Goal: Information Seeking & Learning: Check status

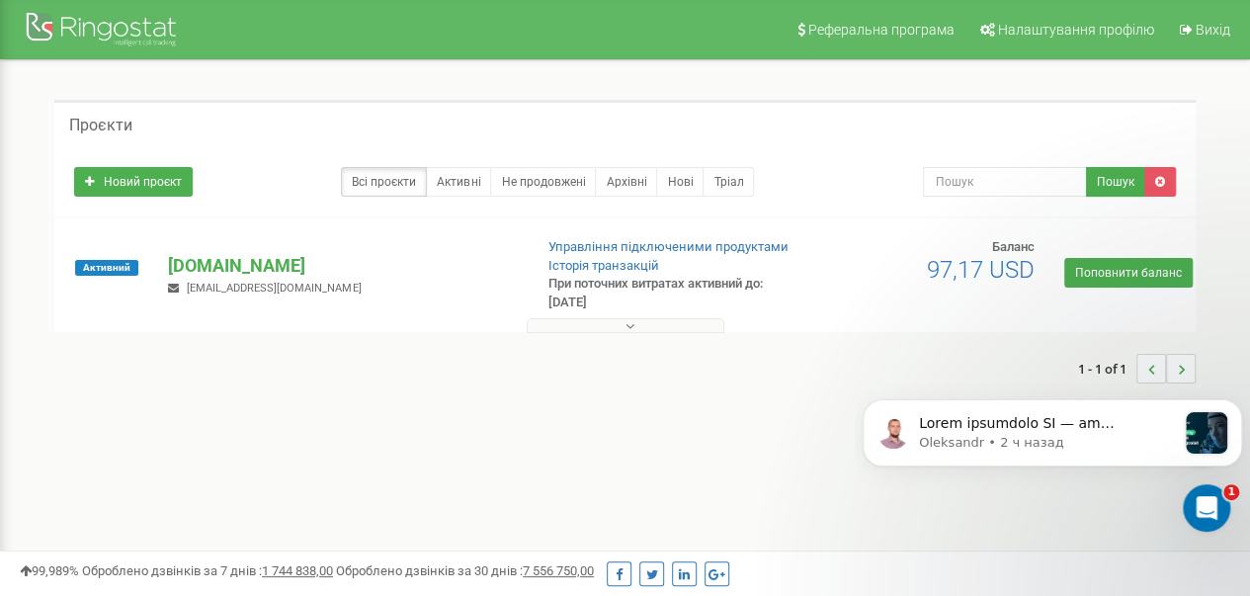
click at [667, 323] on button at bounding box center [626, 325] width 198 height 15
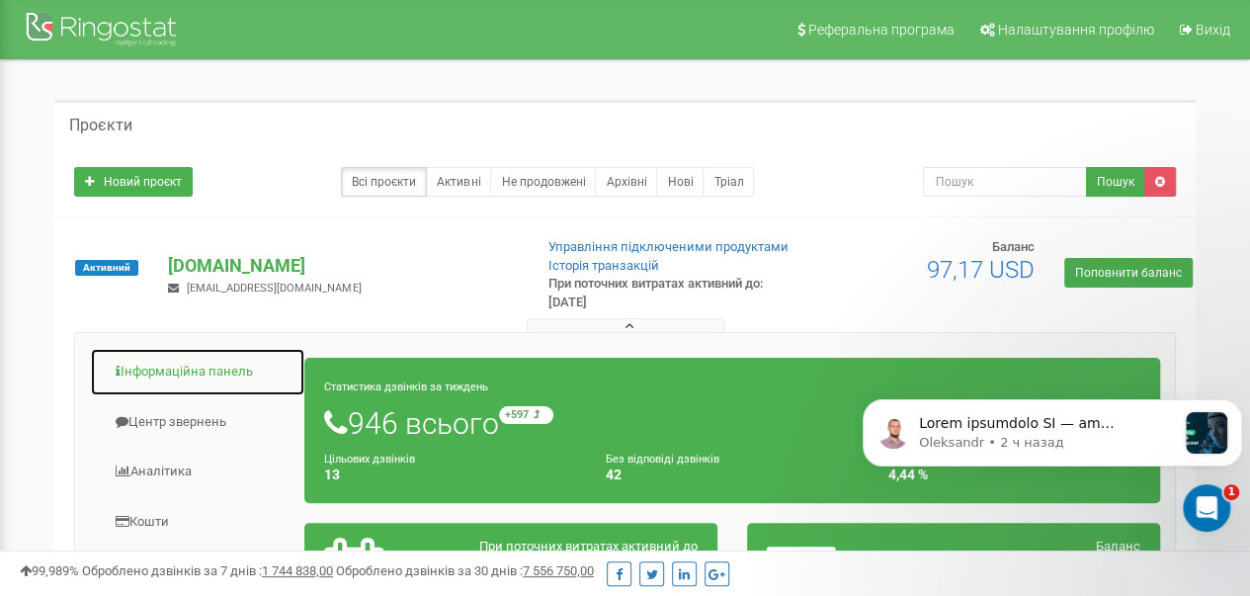
click at [217, 369] on link "Інформаційна панель" at bounding box center [197, 372] width 215 height 48
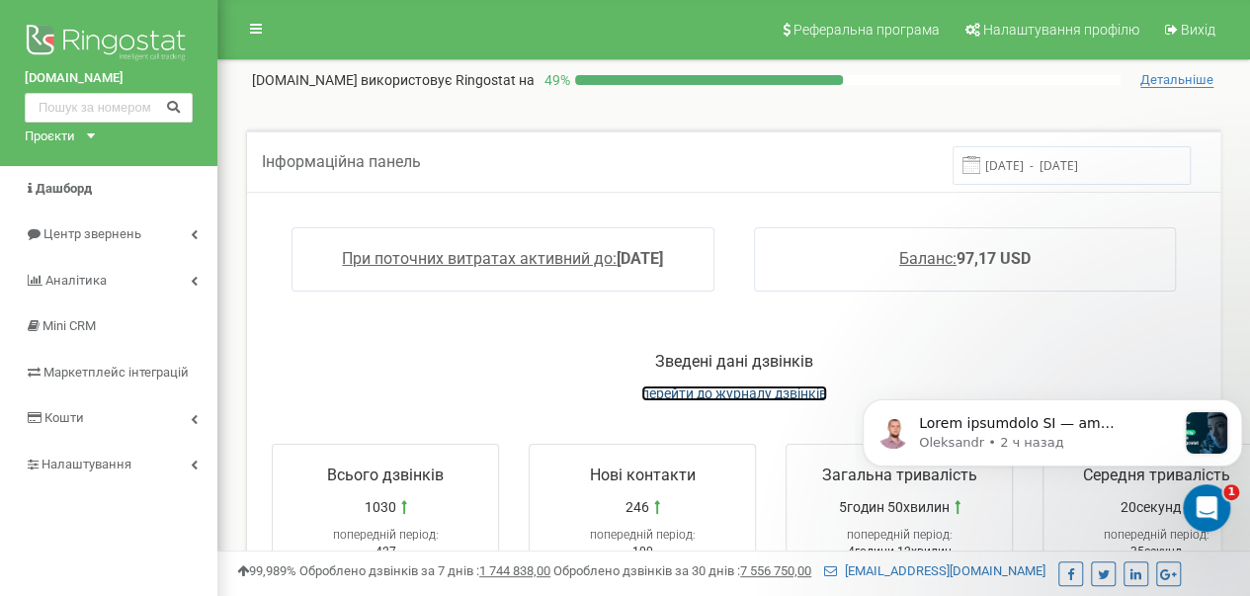
click at [747, 392] on span "перейти до журналу дзвінків" at bounding box center [734, 393] width 186 height 16
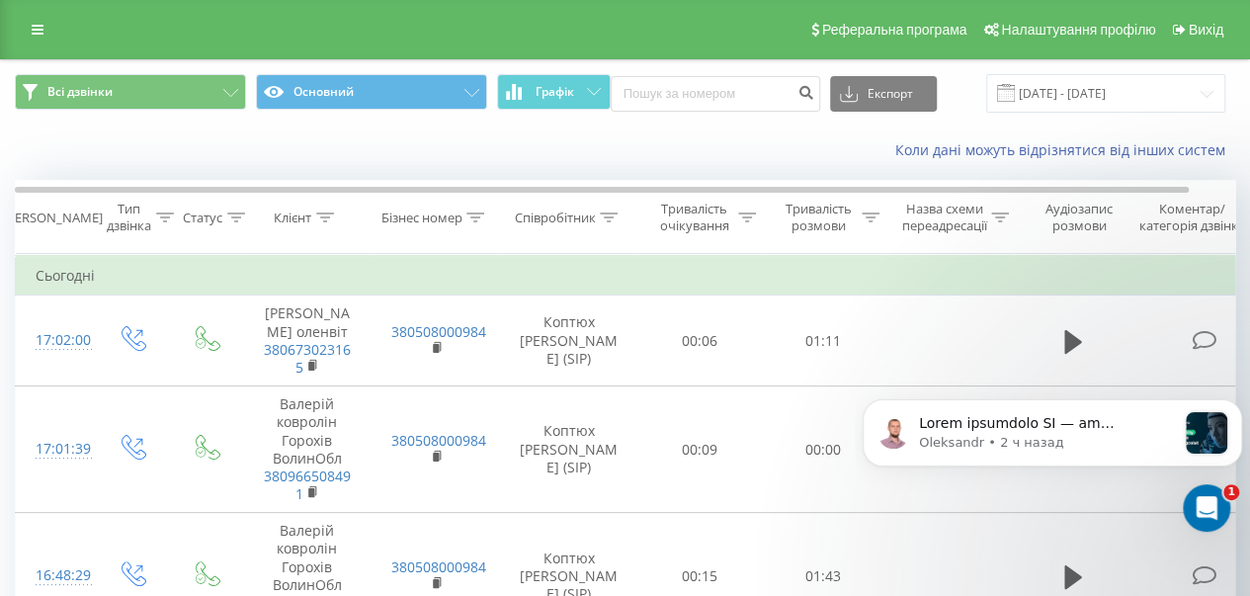
click at [658, 148] on div "Коли дані можуть відрізнятися вiд інших систем" at bounding box center [859, 150] width 780 height 20
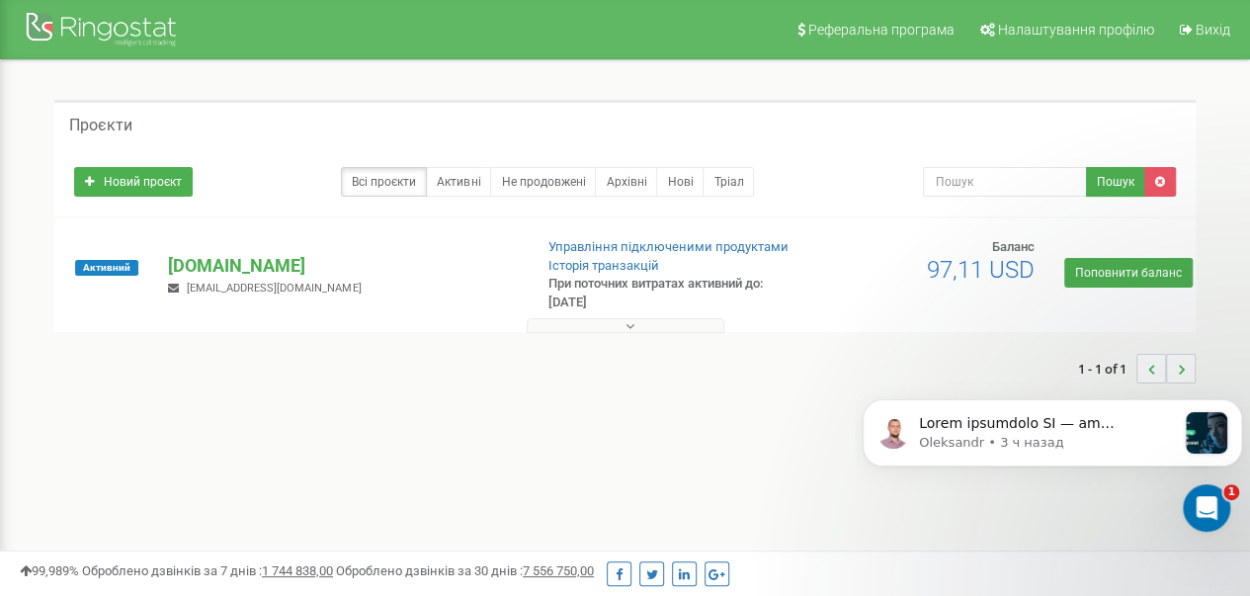
click at [575, 324] on button at bounding box center [626, 325] width 198 height 15
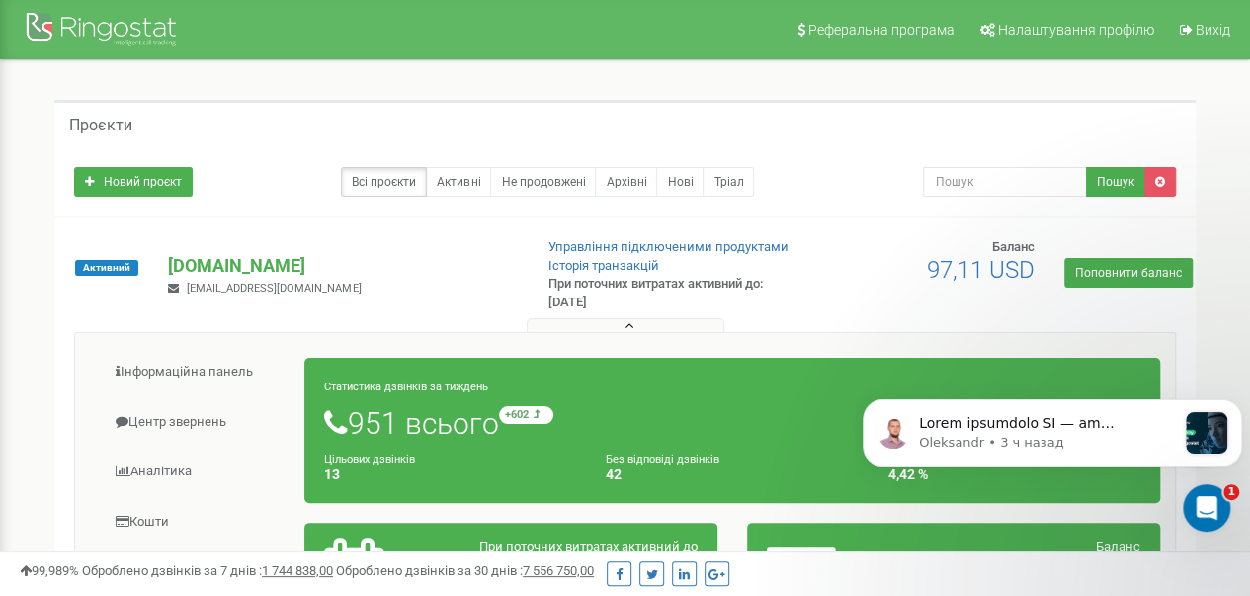
click at [863, 129] on div "Проєкти" at bounding box center [624, 123] width 1141 height 47
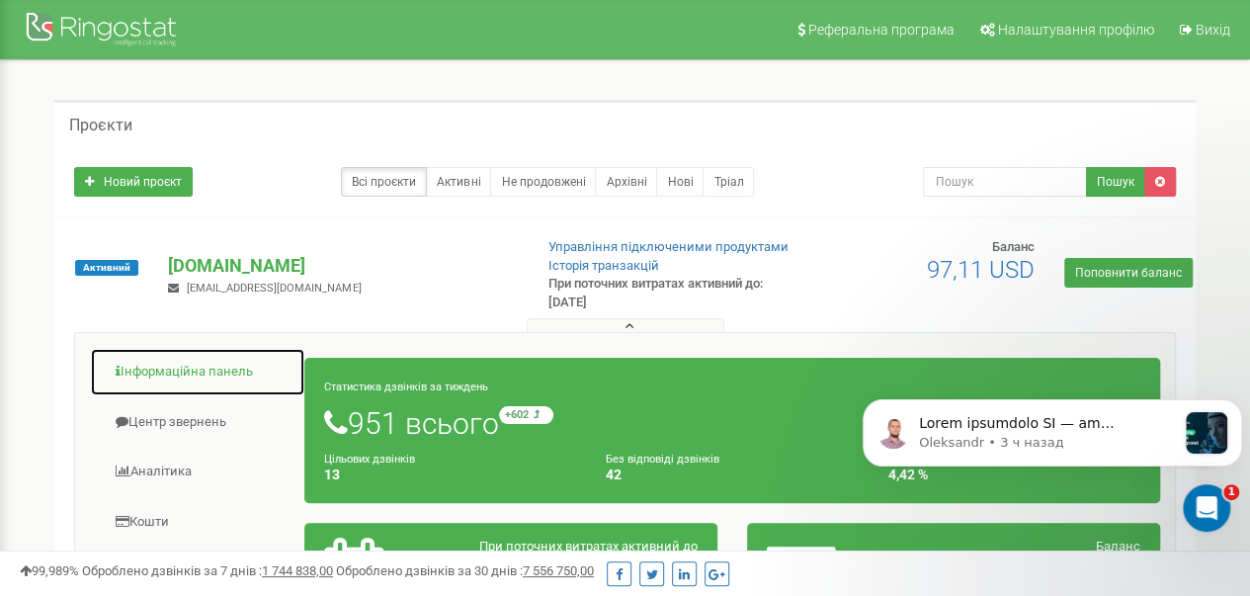
click at [201, 365] on link "Інформаційна панель" at bounding box center [197, 372] width 215 height 48
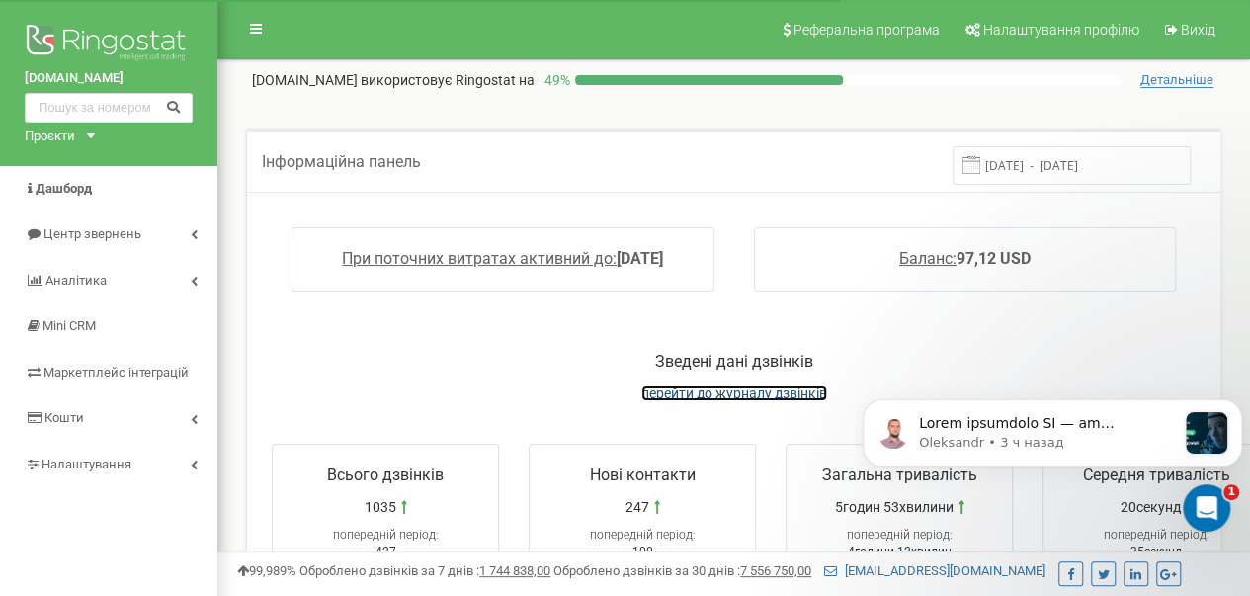
click at [757, 389] on span "перейти до журналу дзвінків" at bounding box center [734, 393] width 186 height 16
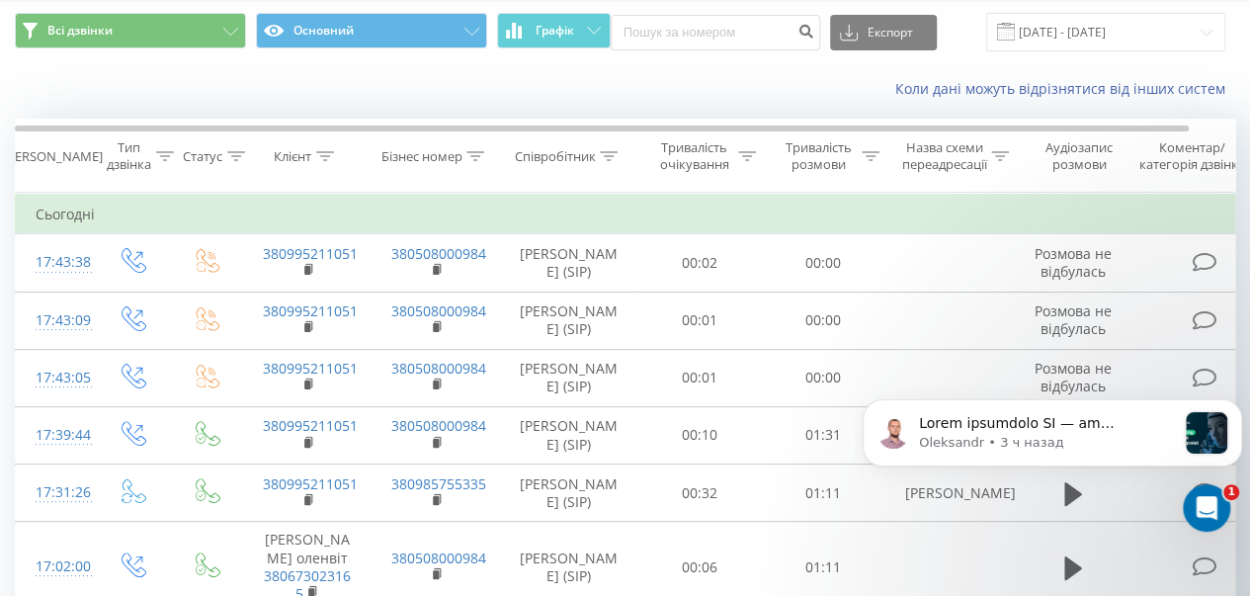
scroll to position [99, 0]
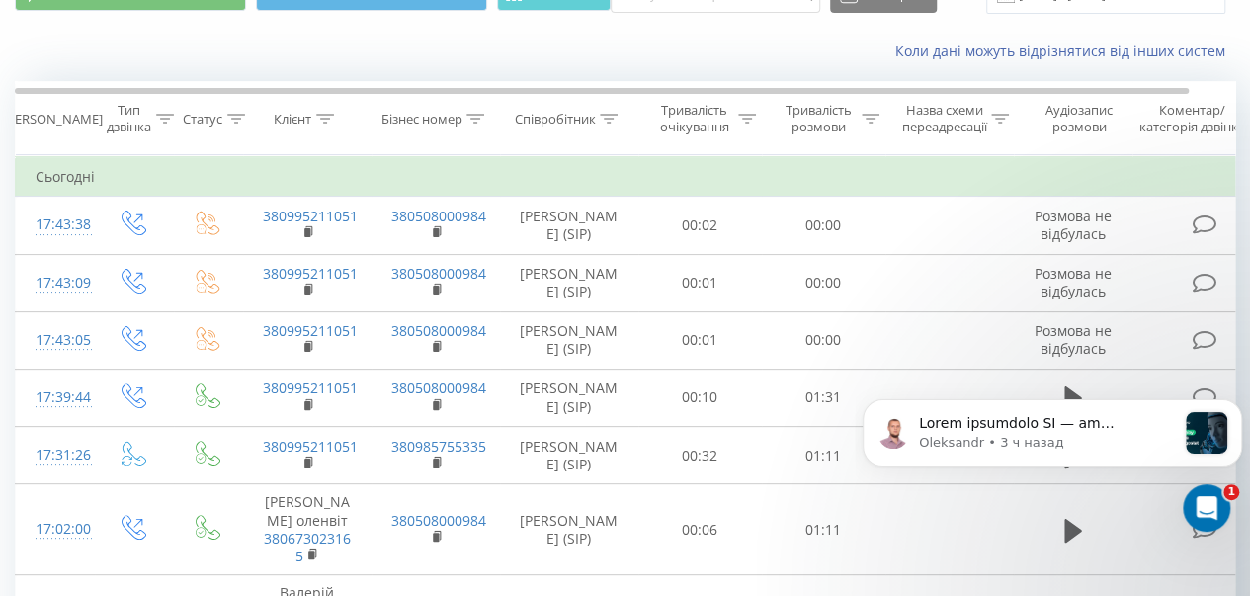
click at [71, 49] on div "Коли дані можуть відрізнятися вiд інших систем" at bounding box center [625, 51] width 1248 height 47
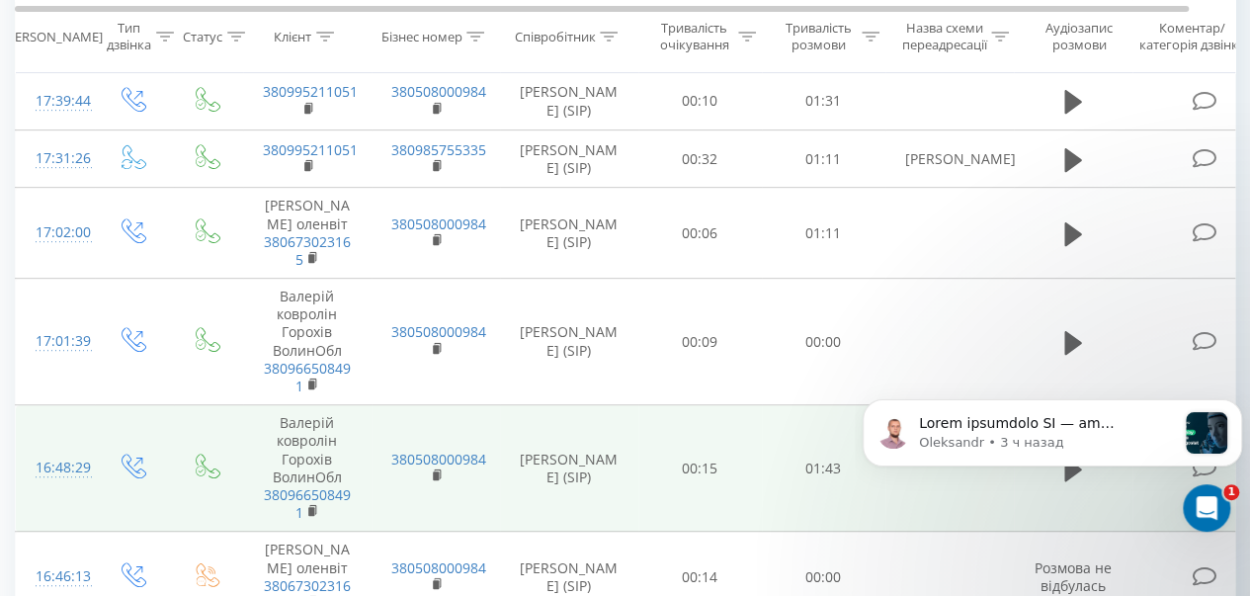
scroll to position [0, 0]
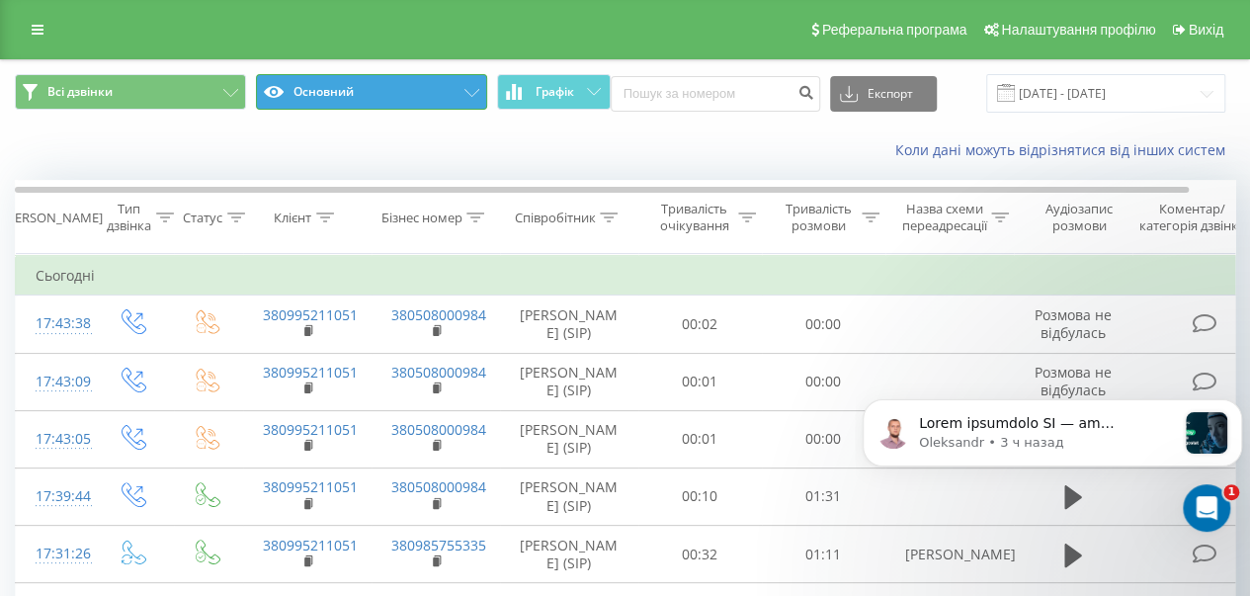
click at [350, 96] on button "Основний" at bounding box center [371, 92] width 231 height 36
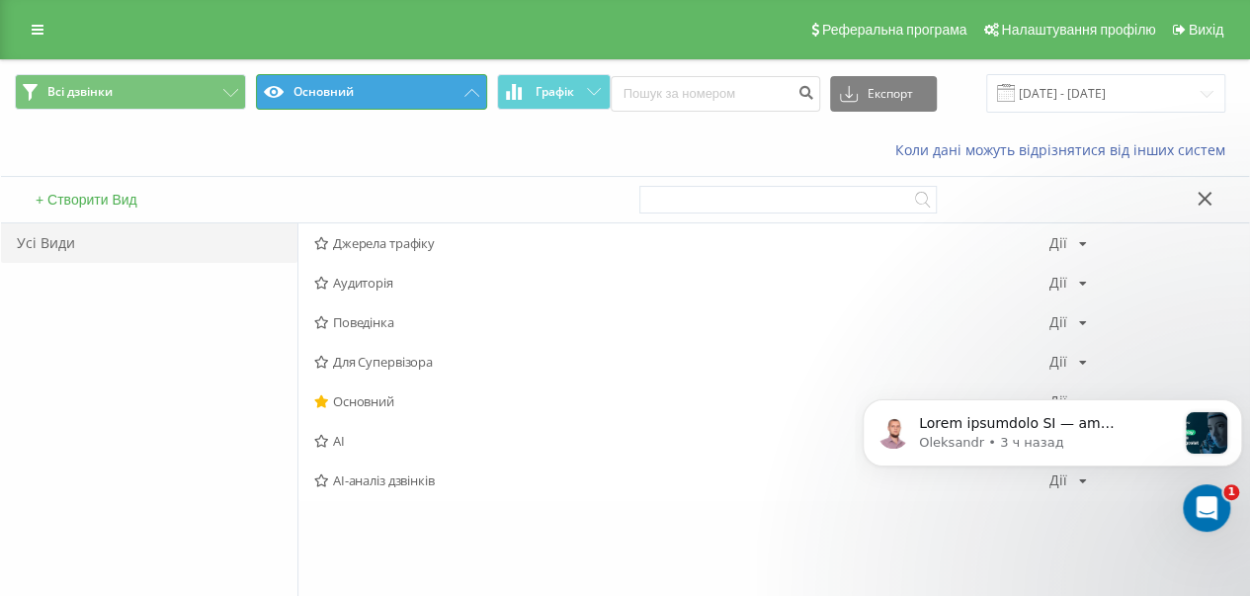
click at [396, 79] on button "Основний" at bounding box center [371, 92] width 231 height 36
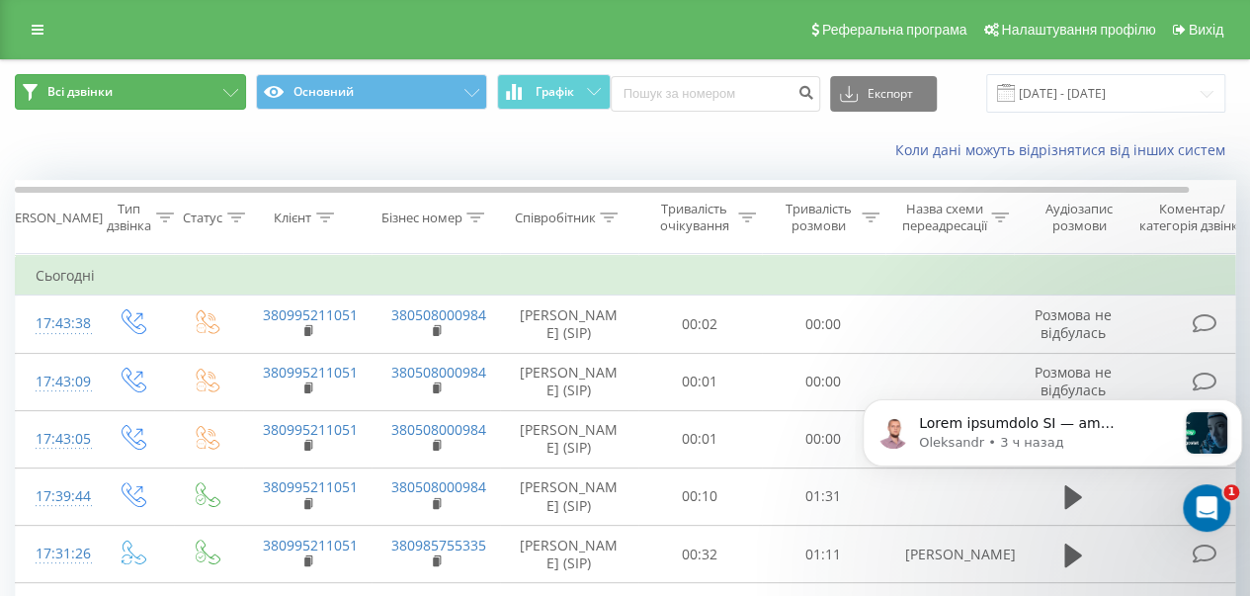
click at [183, 88] on button "Всі дзвінки" at bounding box center [130, 92] width 231 height 36
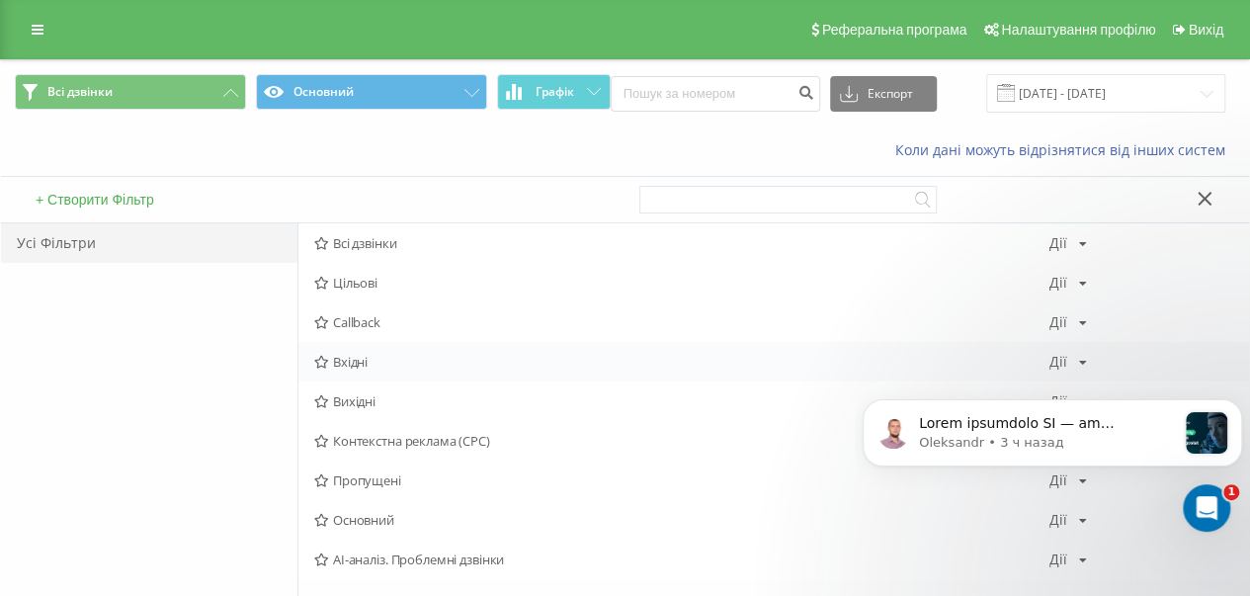
click at [366, 359] on span "Вхідні" at bounding box center [681, 362] width 735 height 14
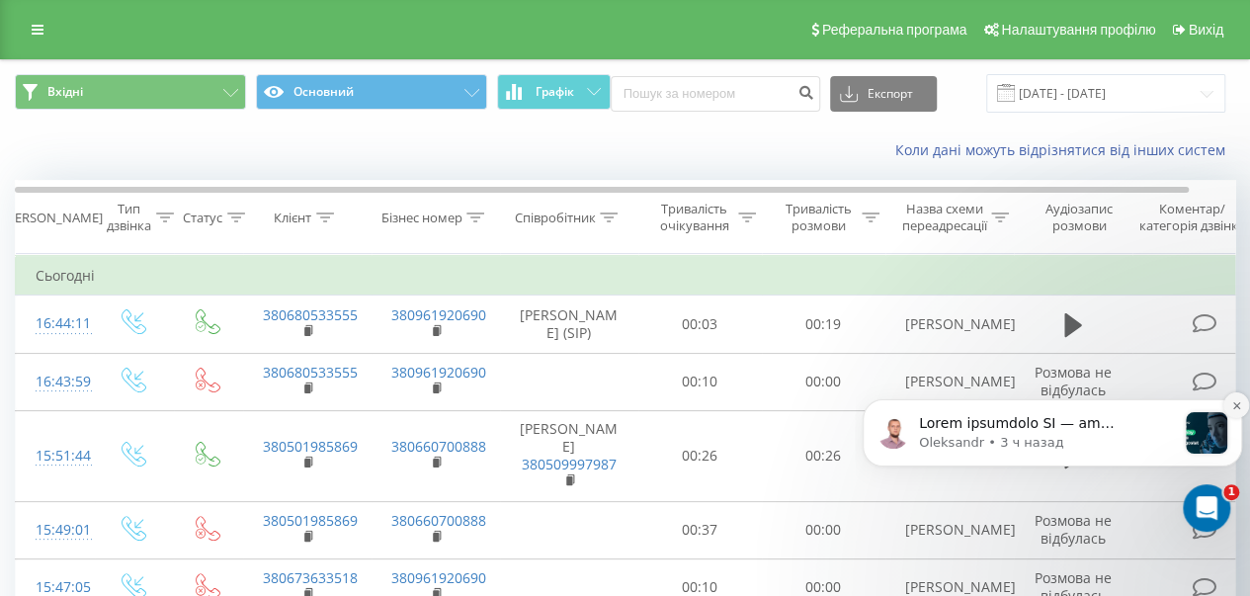
click at [1238, 407] on icon "Dismiss notification" at bounding box center [1235, 404] width 7 height 7
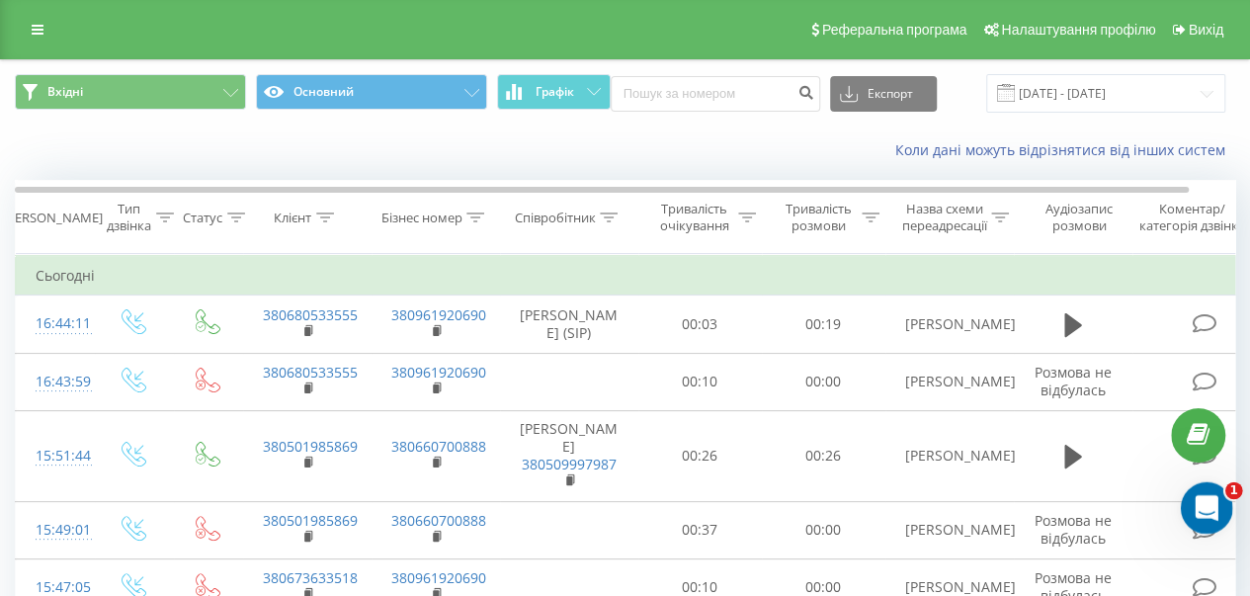
click at [1204, 505] on icon "Открыть службу сообщений Intercom" at bounding box center [1204, 505] width 33 height 33
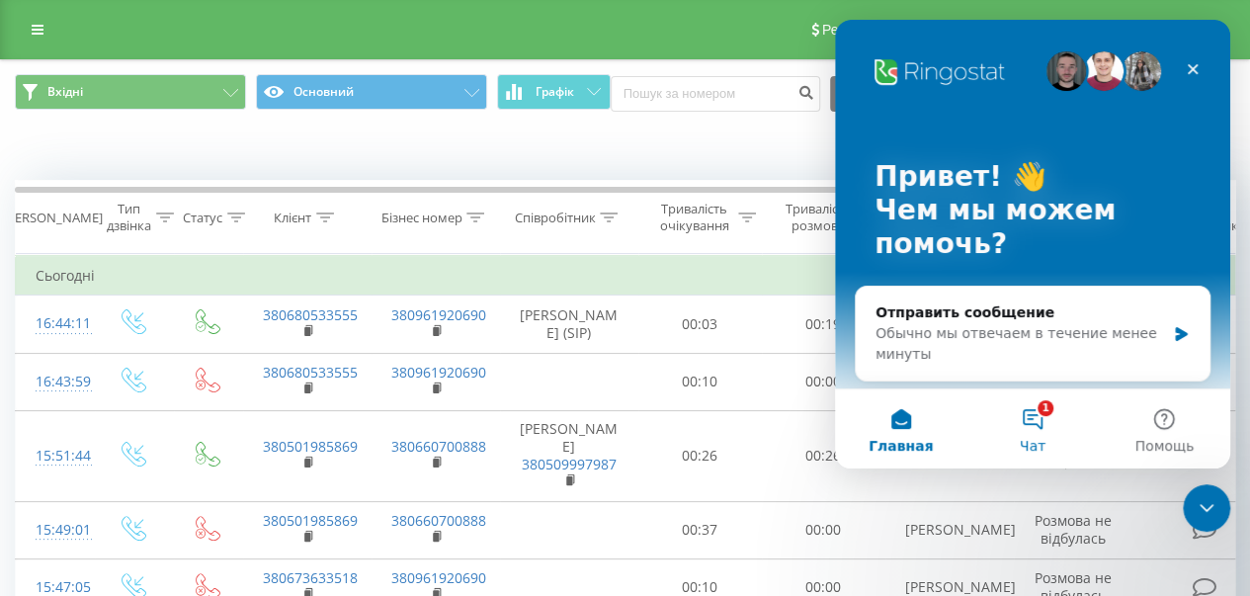
click at [1036, 414] on button "1 Чат" at bounding box center [1031, 428] width 131 height 79
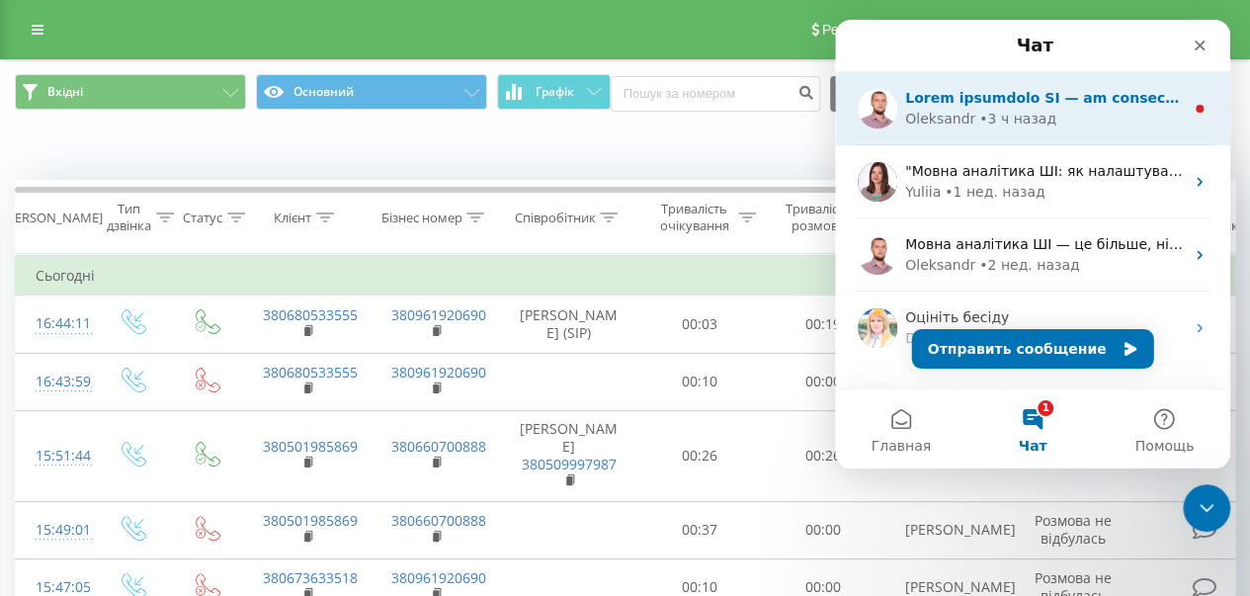
click at [992, 118] on div "• 3 ч назад" at bounding box center [1017, 119] width 77 height 21
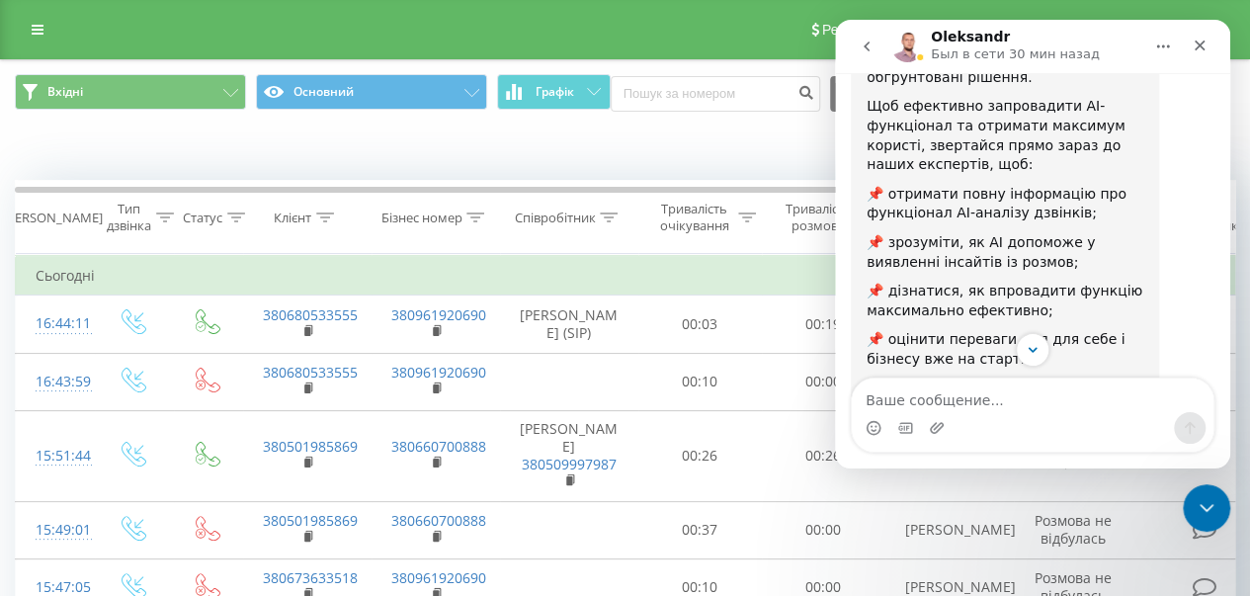
scroll to position [439, 0]
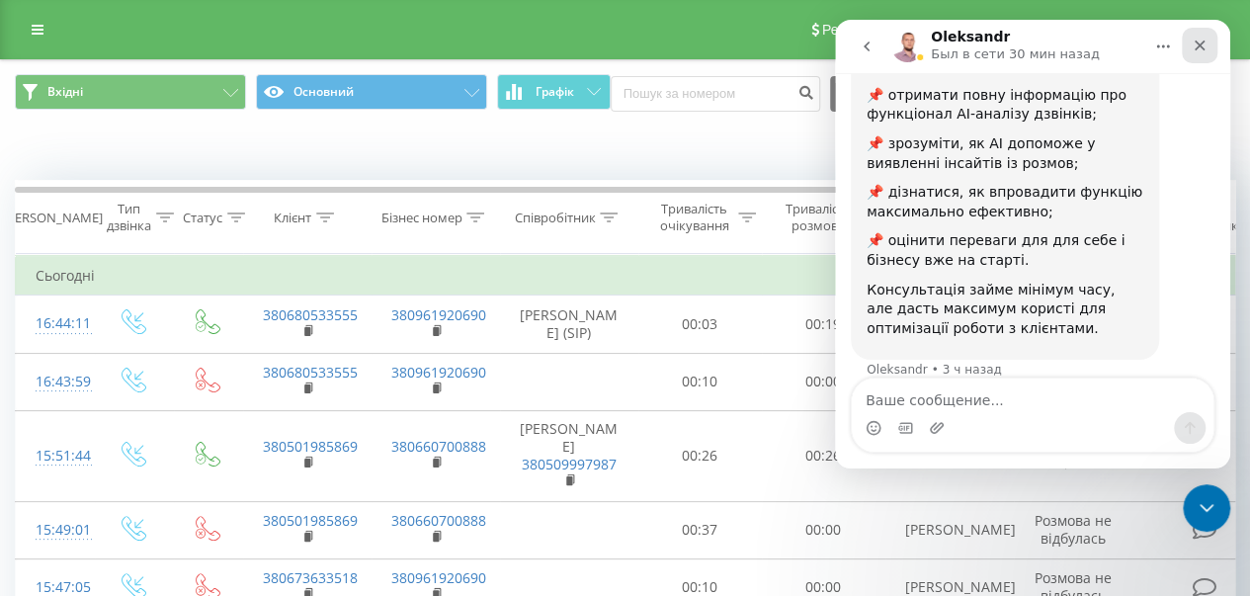
click at [1209, 50] on div "Закрыть" at bounding box center [1200, 46] width 36 height 36
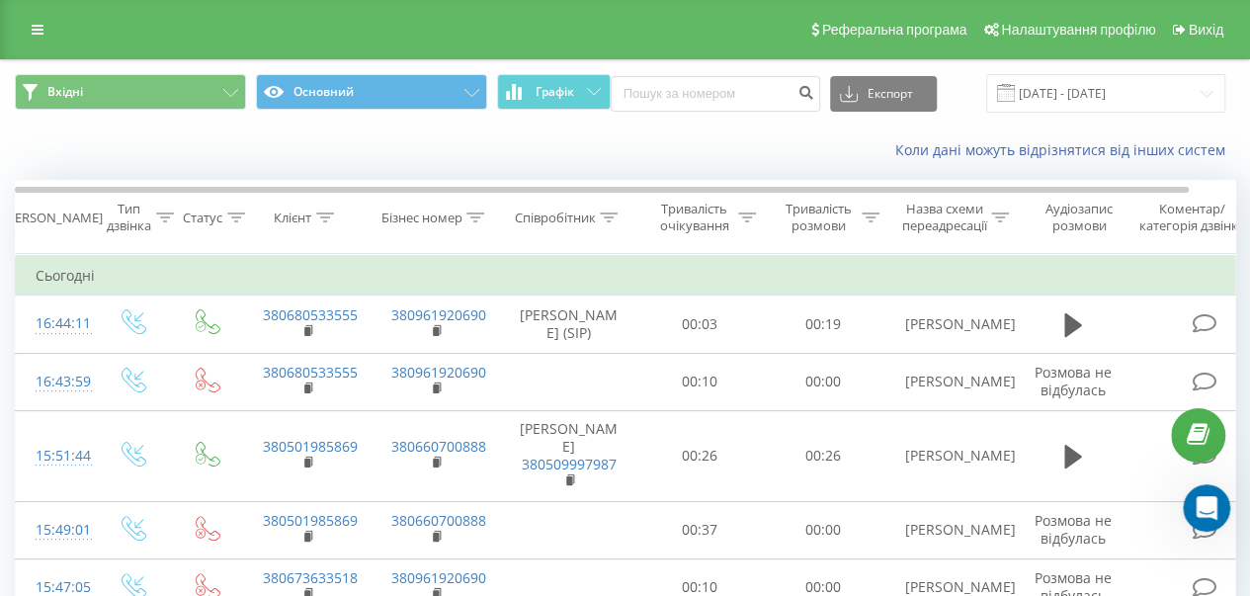
click at [860, 165] on div "Коли дані можуть відрізнятися вiд інших систем" at bounding box center [625, 149] width 1248 height 47
click at [836, 141] on div "Коли дані можуть відрізнятися вiд інших систем" at bounding box center [859, 150] width 780 height 20
click at [415, 153] on div "Коли дані можуть відрізнятися вiд інших систем" at bounding box center [625, 149] width 1248 height 47
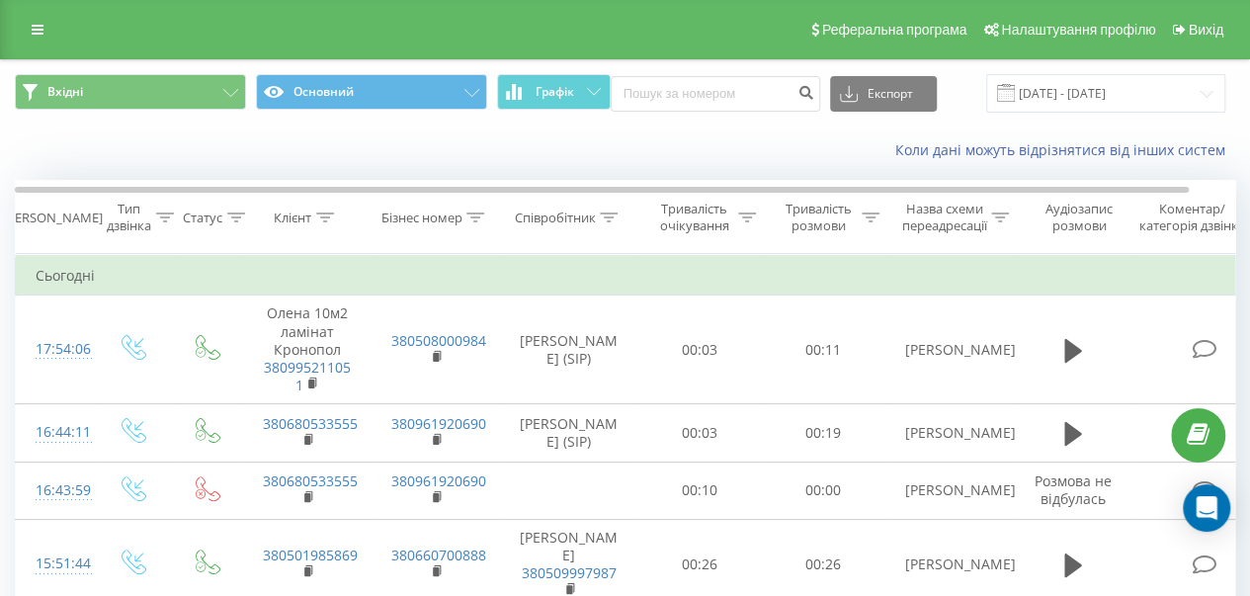
click at [517, 142] on div "Коли дані можуть відрізнятися вiд інших систем" at bounding box center [859, 150] width 780 height 20
click at [595, 153] on div "Коли дані можуть відрізнятися вiд інших систем" at bounding box center [859, 150] width 780 height 20
click at [695, 130] on div "Коли дані можуть відрізнятися вiд інших систем" at bounding box center [625, 149] width 1248 height 47
click at [691, 134] on div "Коли дані можуть відрізнятися вiд інших систем" at bounding box center [625, 149] width 1248 height 47
